Goal: Task Accomplishment & Management: Manage account settings

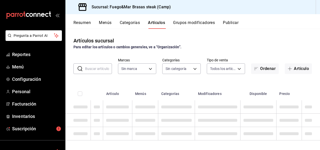
type input "34642819-79bc-44a0-a972-e216a15f5f6e"
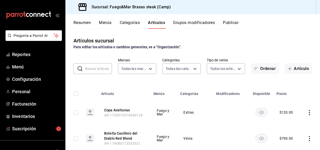
type input "2a3dbf7d-3db7-42d5-9d0c-af810529731f,d603b75e-700d-4a2c-9fe4-66c539196e4f,66832…"
click at [24, 129] on span "Suscripción" at bounding box center [36, 128] width 49 height 7
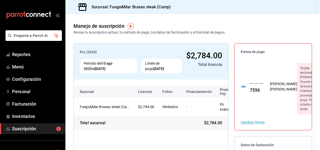
click at [24, 129] on span "Suscripción" at bounding box center [36, 128] width 49 height 7
click at [22, 53] on span "Reportes" at bounding box center [36, 54] width 49 height 7
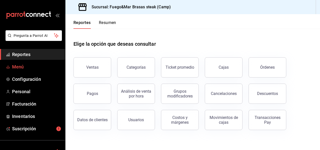
click at [13, 67] on span "Menú" at bounding box center [36, 66] width 49 height 7
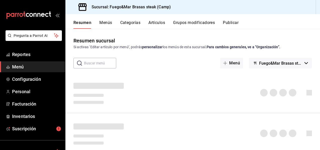
click at [154, 24] on button "Artículos" at bounding box center [157, 24] width 17 height 9
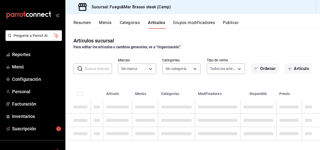
type input "34642819-79bc-44a0-a972-e216a15f5f6e"
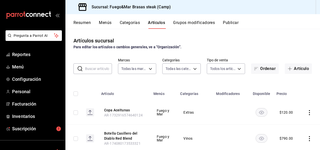
type input "2a3dbf7d-3db7-42d5-9d0c-af810529731f,d603b75e-700d-4a2c-9fe4-66c539196e4f,66832…"
click at [98, 69] on input "text" at bounding box center [98, 68] width 27 height 10
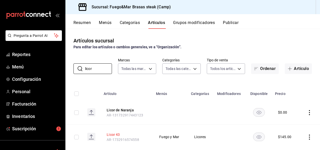
type input "licor"
click at [117, 134] on button "Licor 43" at bounding box center [127, 134] width 40 height 5
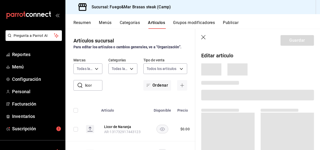
click at [117, 134] on tbody "Licor de Naranja AR-131732917443123 $ 0.00 Licor 43 AR-1732916574558 $ 145.00" at bounding box center [142, 141] width 154 height 49
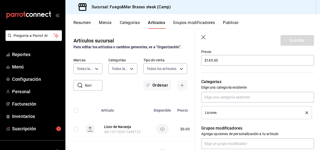
scroll to position [152, 0]
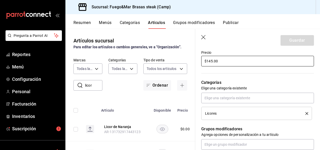
click at [235, 62] on input "$145.00" at bounding box center [257, 61] width 113 height 11
type textarea "x"
type input "$145.00"
type textarea "x"
type input "$145.00"
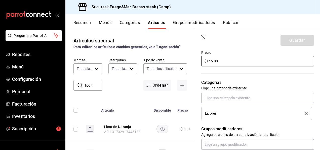
type textarea "x"
type input "$145.00"
type textarea "x"
type input "$14.00"
type textarea "x"
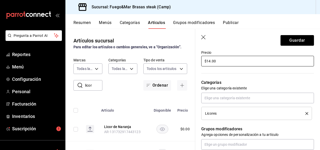
type input "$1.00"
type textarea "x"
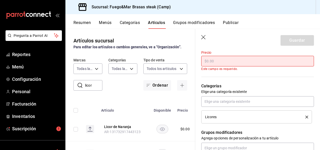
type input "$9.00"
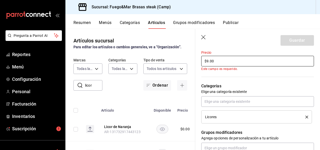
type textarea "x"
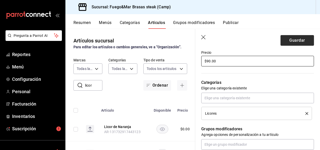
type input "$90.00"
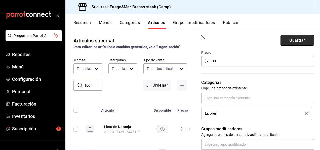
click at [288, 38] on button "Guardar" at bounding box center [297, 40] width 33 height 11
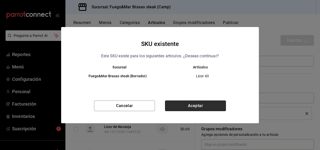
click at [192, 103] on button "Aceptar" at bounding box center [195, 105] width 61 height 11
type textarea "x"
